Goal: Task Accomplishment & Management: Complete application form

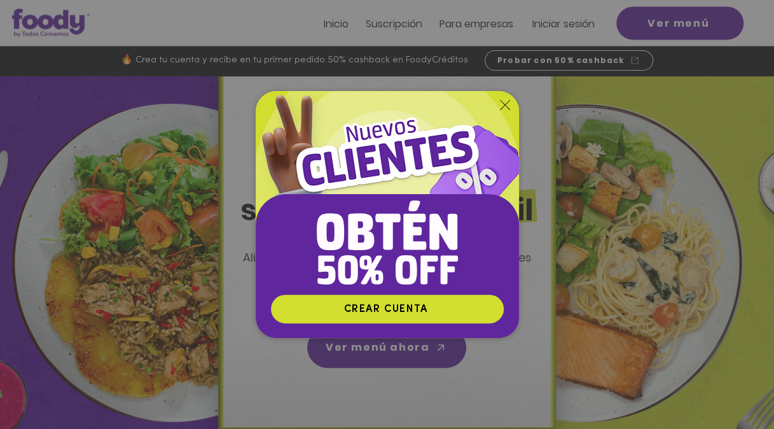
click at [509, 108] on icon "Volver al sitio" at bounding box center [505, 105] width 10 height 10
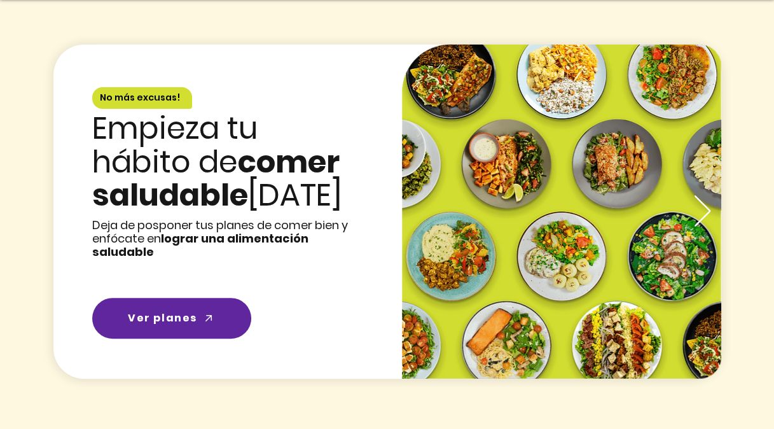
scroll to position [1856, 0]
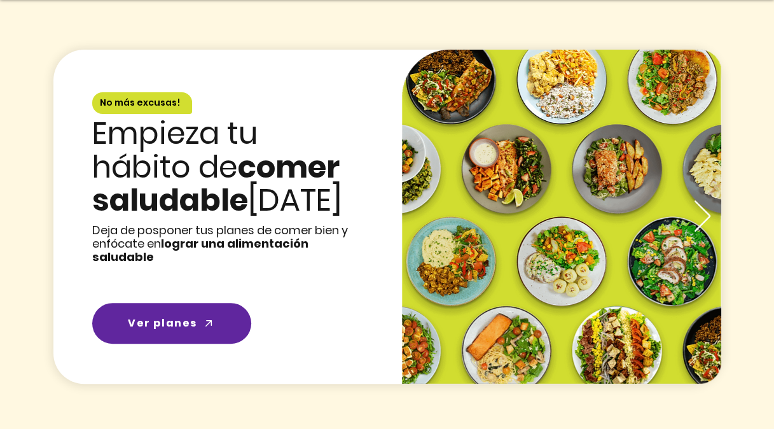
click at [717, 178] on img "Presentación de diapositivas" at bounding box center [561, 217] width 319 height 334
click at [702, 200] on icon "Próximo" at bounding box center [702, 215] width 16 height 31
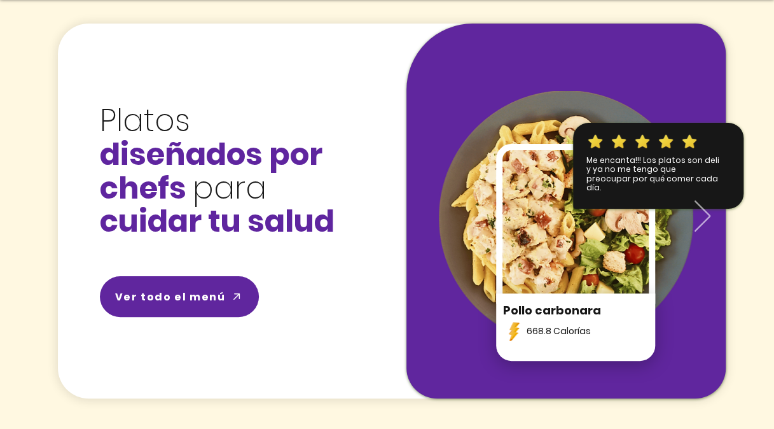
click at [702, 200] on icon "Próximo" at bounding box center [702, 215] width 16 height 31
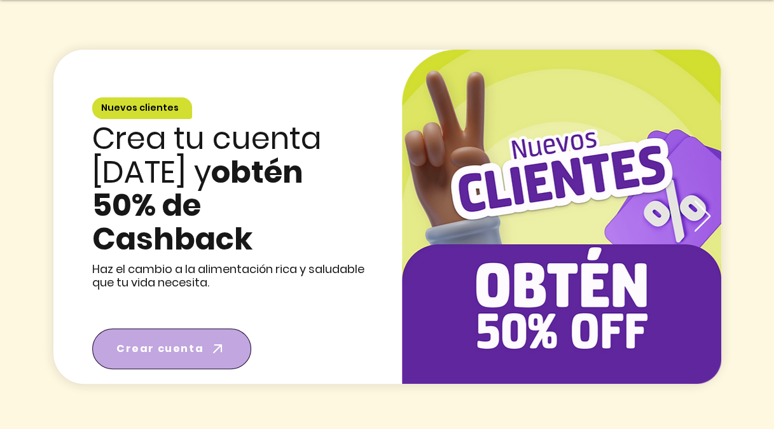
click at [198, 340] on span "Crear cuenta" at bounding box center [159, 348] width 87 height 16
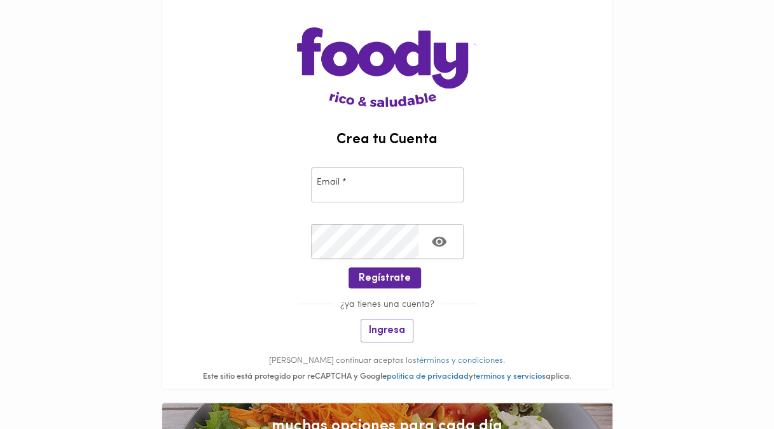
scroll to position [48, 0]
